Goal: Information Seeking & Learning: Check status

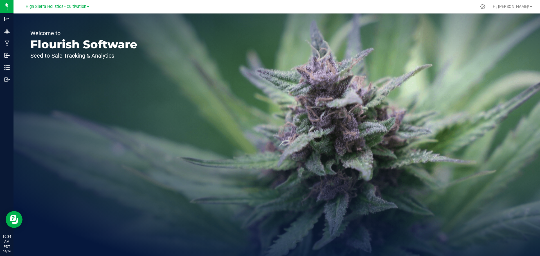
click at [56, 7] on span "High Sierra Holistics - Cultivation" at bounding box center [56, 6] width 61 height 5
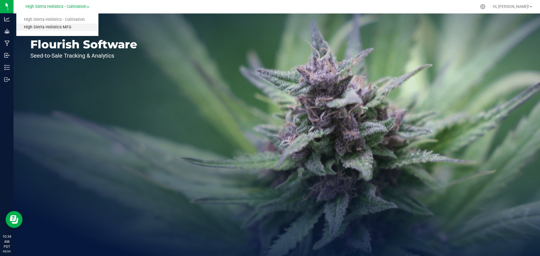
click at [56, 29] on link "High Sierra Holistics MFG" at bounding box center [57, 28] width 82 height 8
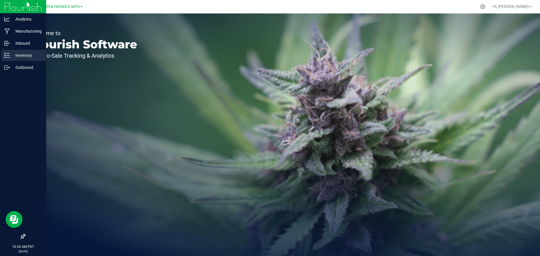
click at [22, 53] on p "Inventory" at bounding box center [27, 55] width 34 height 7
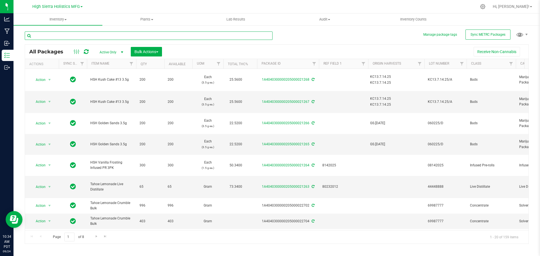
click at [75, 35] on input "text" at bounding box center [149, 36] width 248 height 8
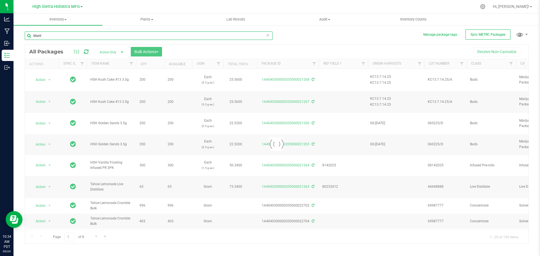
type input "blunt"
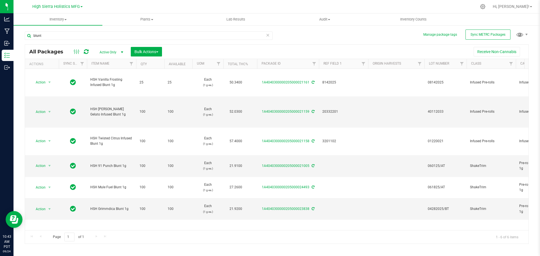
click at [266, 36] on icon at bounding box center [268, 35] width 4 height 7
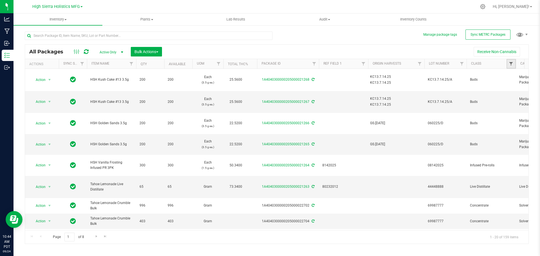
click at [512, 64] on span "Filter" at bounding box center [511, 64] width 5 height 5
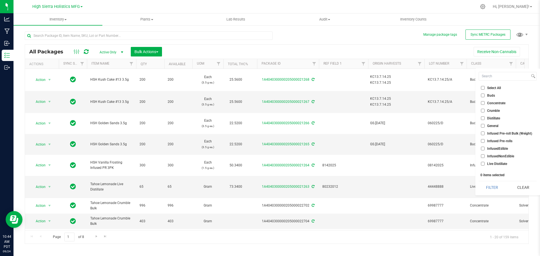
click at [492, 94] on span "Buds" at bounding box center [491, 95] width 8 height 3
click at [485, 94] on input "Buds" at bounding box center [483, 96] width 4 height 4
checkbox input "true"
click at [496, 160] on span "ShakeTrim" at bounding box center [495, 158] width 16 height 3
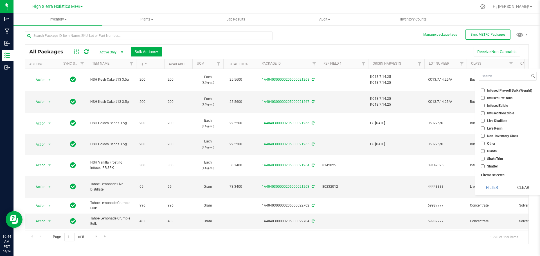
click at [485, 160] on input "ShakeTrim" at bounding box center [483, 159] width 4 height 4
checkbox input "true"
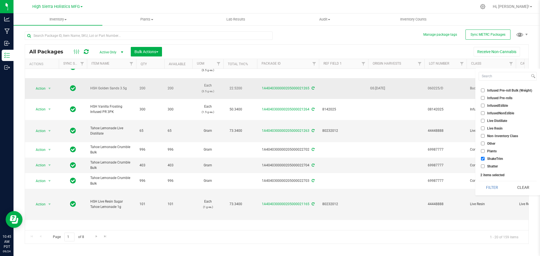
scroll to position [56, 0]
click at [496, 189] on button "Filter" at bounding box center [492, 187] width 27 height 12
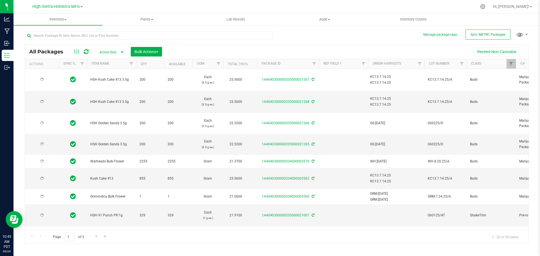
type input "[DATE]"
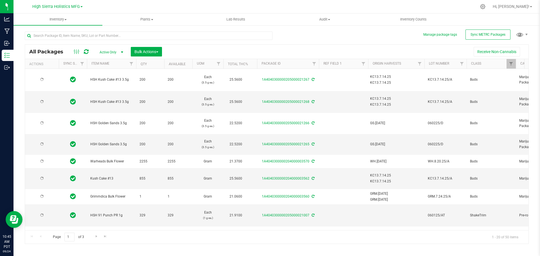
type input "[DATE]"
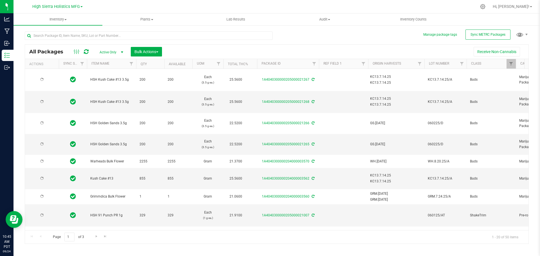
type input "[DATE]"
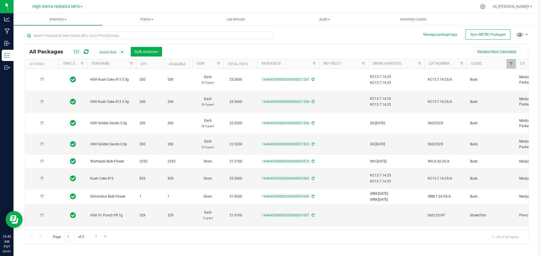
type input "[DATE]"
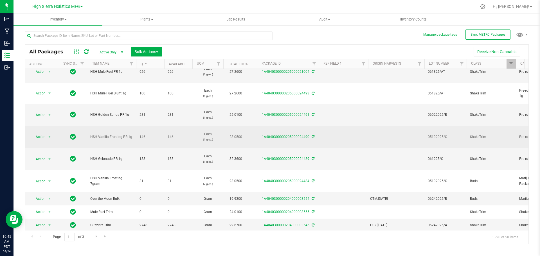
scroll to position [197, 0]
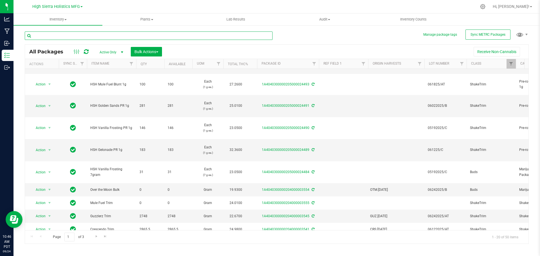
click at [52, 33] on input "text" at bounding box center [149, 36] width 248 height 8
type input "lemon b"
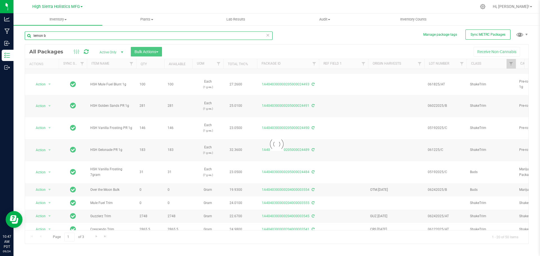
checkbox input "true"
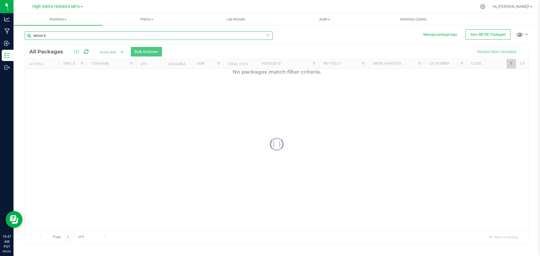
checkbox input "true"
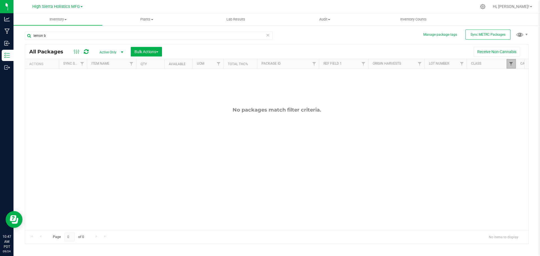
click at [509, 66] on span "Filter" at bounding box center [511, 64] width 5 height 5
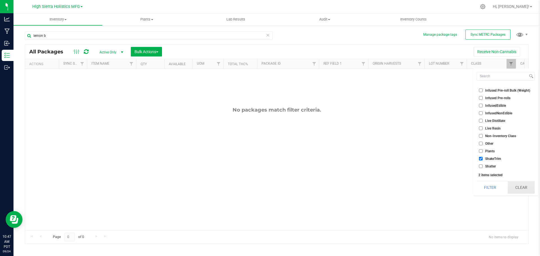
click at [526, 188] on button "Clear" at bounding box center [521, 187] width 27 height 12
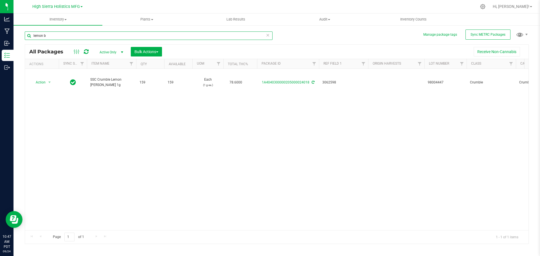
click at [51, 36] on input "lemon b" at bounding box center [149, 36] width 248 height 8
type input "ssc s"
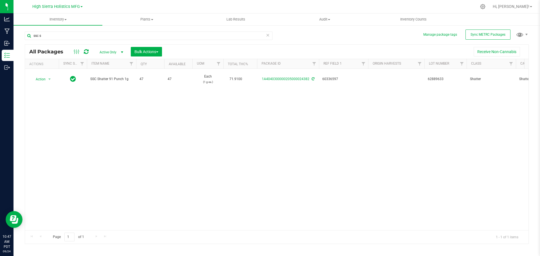
click at [267, 35] on icon at bounding box center [268, 35] width 4 height 7
